Goal: Transaction & Acquisition: Purchase product/service

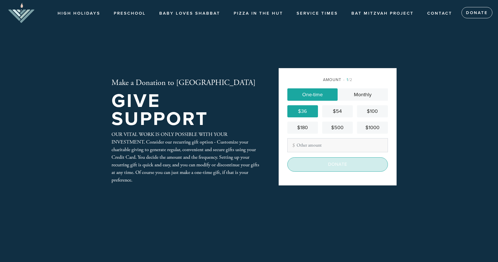
click at [316, 163] on input "Donate" at bounding box center [337, 164] width 101 height 14
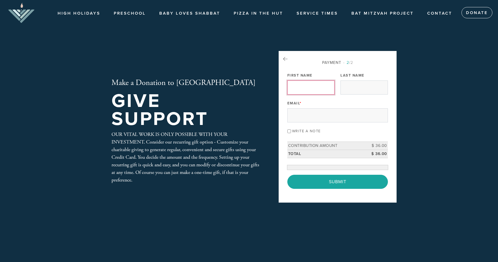
click at [303, 85] on input "First Name" at bounding box center [310, 87] width 47 height 14
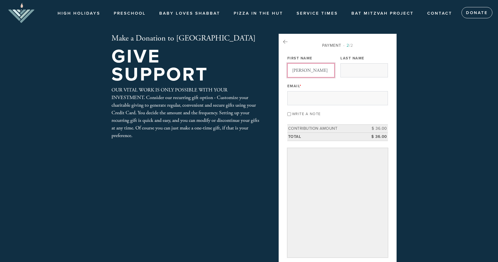
type input "[PERSON_NAME]"
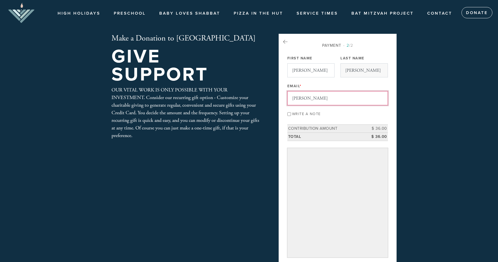
type input "jacob@jkco.ca"
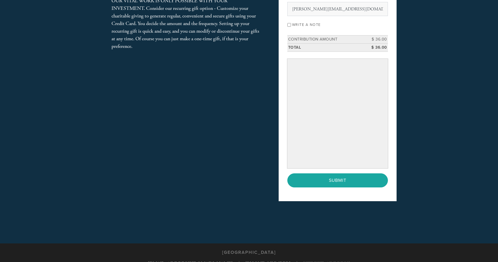
scroll to position [90, 0]
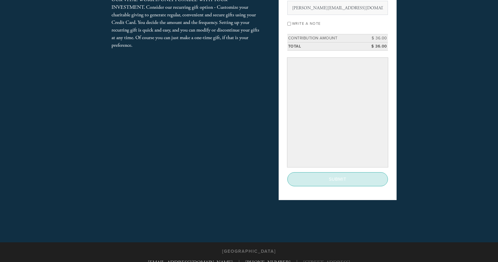
click at [321, 178] on input "Submit" at bounding box center [337, 179] width 101 height 14
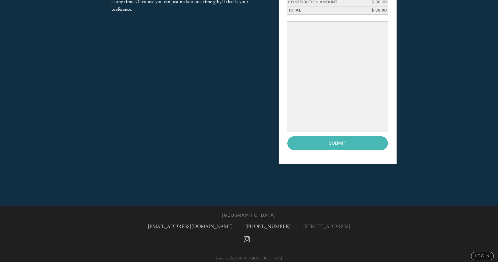
scroll to position [130, 0]
